Goal: Information Seeking & Learning: Learn about a topic

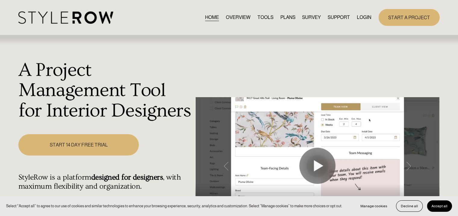
click at [369, 18] on link "LOGIN" at bounding box center [364, 17] width 14 height 8
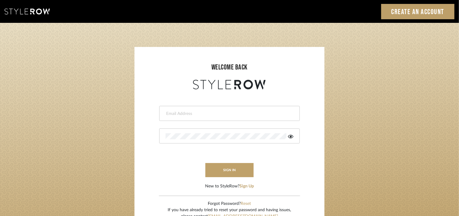
click at [180, 116] on input "email" at bounding box center [228, 114] width 126 height 6
type input "tehseen@mancini-design.com"
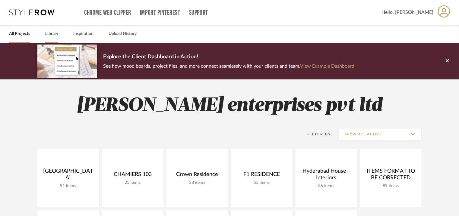
click at [54, 35] on link "Library" at bounding box center [51, 34] width 13 height 8
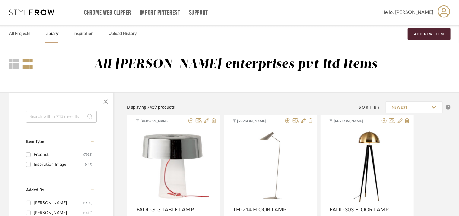
click at [71, 116] on input at bounding box center [61, 117] width 71 height 12
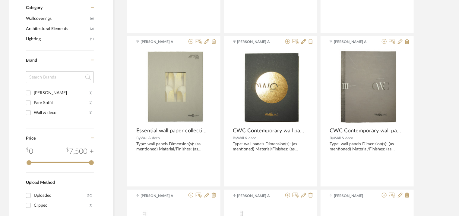
scroll to position [147, 0]
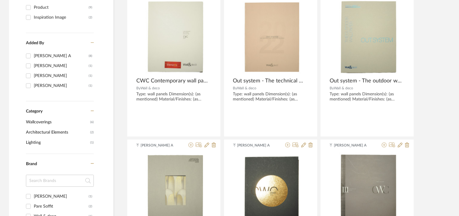
type input "wall paper"
click at [34, 134] on span "Architectural Elements" at bounding box center [57, 132] width 63 height 10
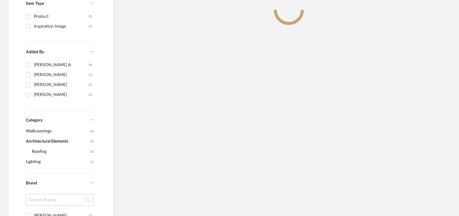
scroll to position [156, 0]
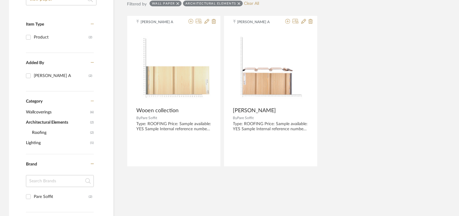
scroll to position [6, 0]
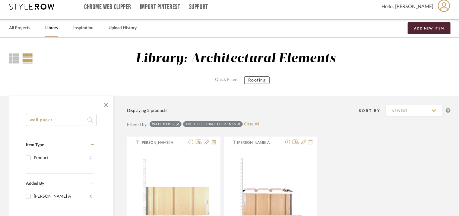
drag, startPoint x: 61, startPoint y: 121, endPoint x: 0, endPoint y: 120, distance: 60.9
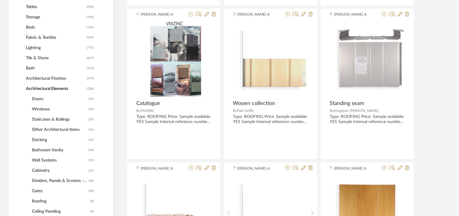
scroll to position [307, 0]
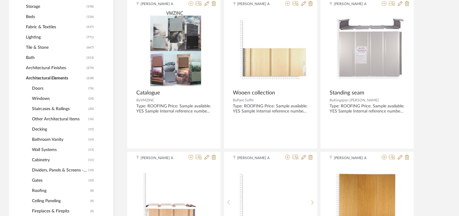
click at [46, 148] on span "Wall Systems" at bounding box center [59, 150] width 55 height 10
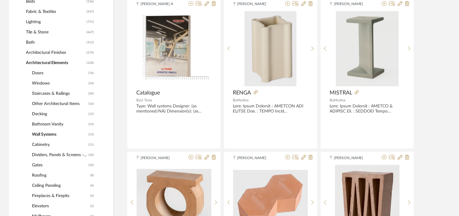
scroll to position [292, 0]
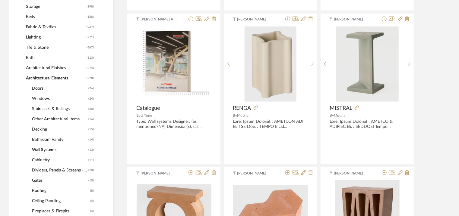
click at [38, 170] on span "Dividers, Panels & Screens - Architectural Elements" at bounding box center [59, 170] width 55 height 10
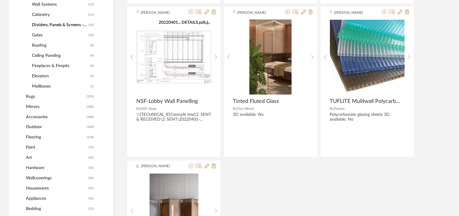
scroll to position [458, 0]
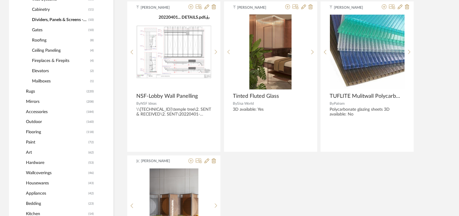
click at [40, 174] on span "Wallcoverings" at bounding box center [56, 173] width 61 height 10
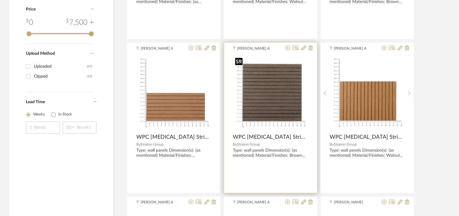
scroll to position [905, 0]
